Goal: Task Accomplishment & Management: Use online tool/utility

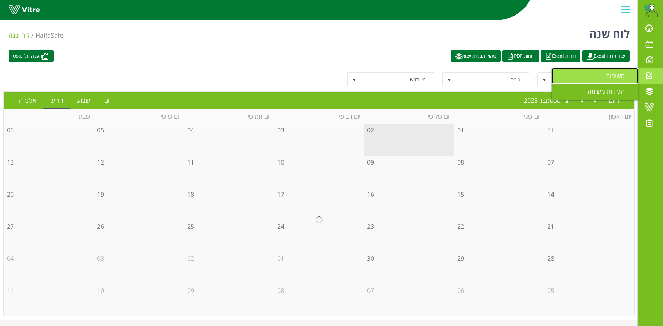
click at [613, 77] on span "משימות" at bounding box center [619, 75] width 27 height 8
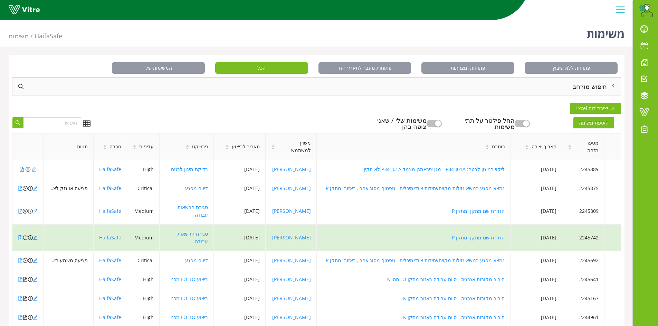
click at [581, 85] on div "חיפוש מורחב" at bounding box center [316, 87] width 608 height 18
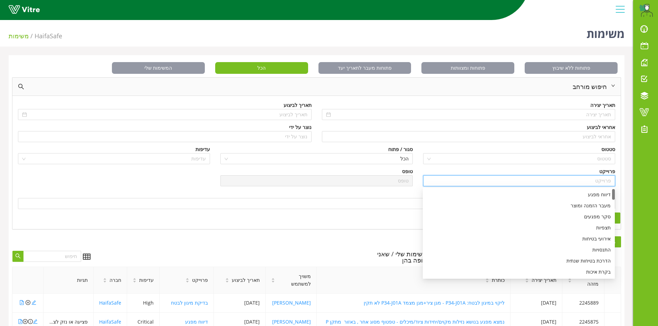
click at [600, 180] on input "search" at bounding box center [519, 181] width 184 height 10
click at [602, 192] on div "דיווח מפגע" at bounding box center [519, 195] width 184 height 8
type input "דיווח מפגע"
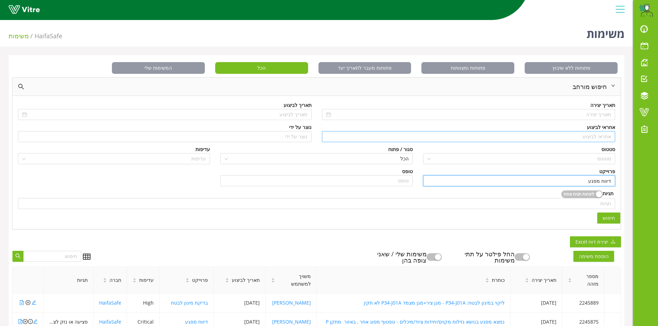
click at [599, 134] on input "search" at bounding box center [468, 137] width 285 height 10
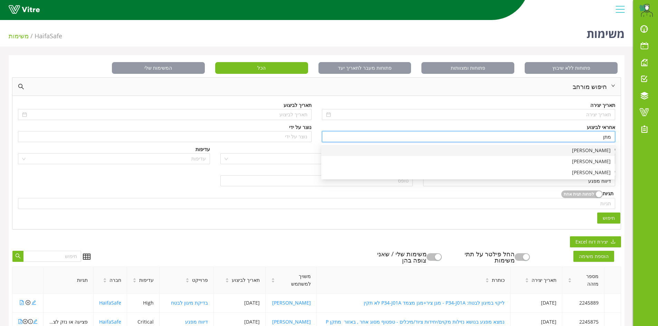
click at [603, 152] on div "[PERSON_NAME]" at bounding box center [467, 151] width 285 height 8
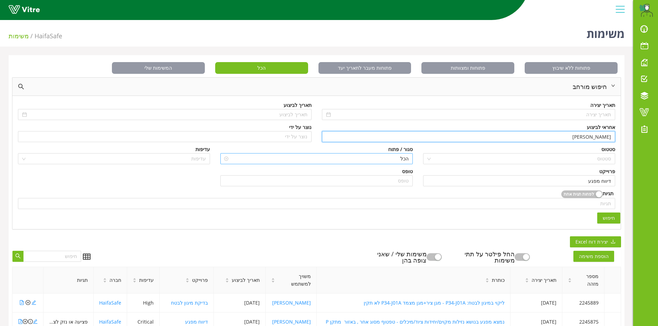
click at [406, 158] on span "הכל" at bounding box center [316, 159] width 184 height 10
type input "[PERSON_NAME]"
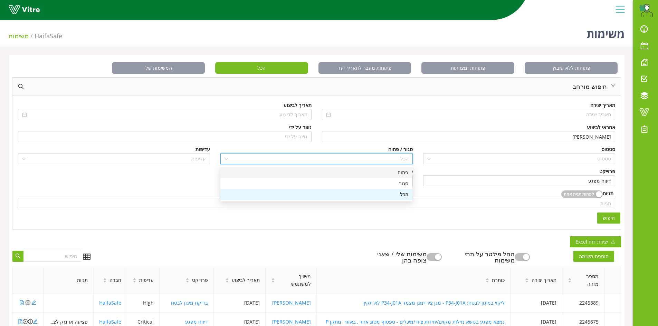
click at [406, 172] on div "פתוח" at bounding box center [316, 173] width 184 height 8
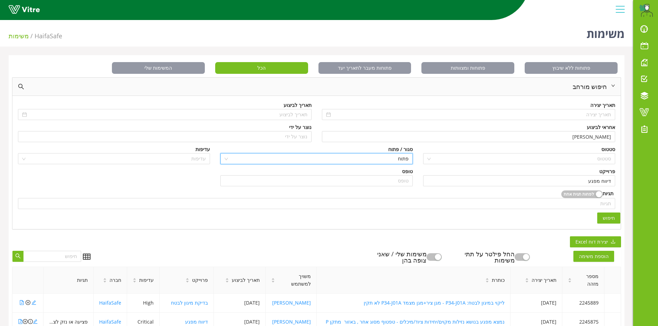
click at [619, 219] on button "חיפוש" at bounding box center [608, 218] width 23 height 11
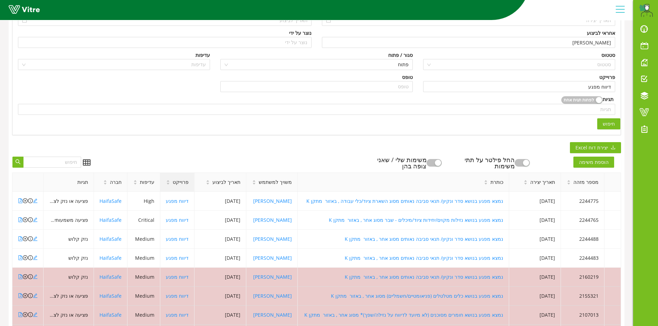
scroll to position [104, 0]
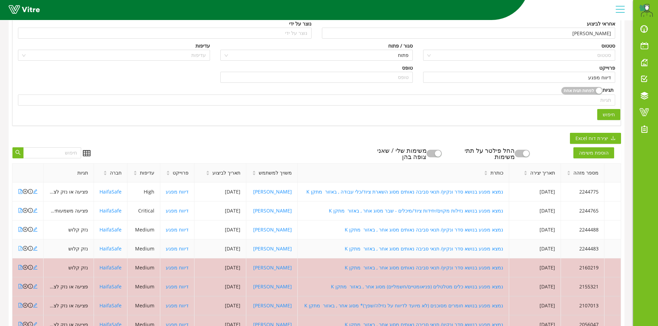
click at [21, 250] on icon "file-pdf" at bounding box center [20, 248] width 5 height 5
click at [20, 230] on icon "file-pdf" at bounding box center [21, 229] width 4 height 5
click at [21, 210] on icon "file-pdf" at bounding box center [21, 210] width 4 height 5
click at [20, 188] on div at bounding box center [20, 192] width 5 height 8
click at [20, 191] on icon "file-pdf" at bounding box center [20, 191] width 5 height 5
